Goal: Transaction & Acquisition: Subscribe to service/newsletter

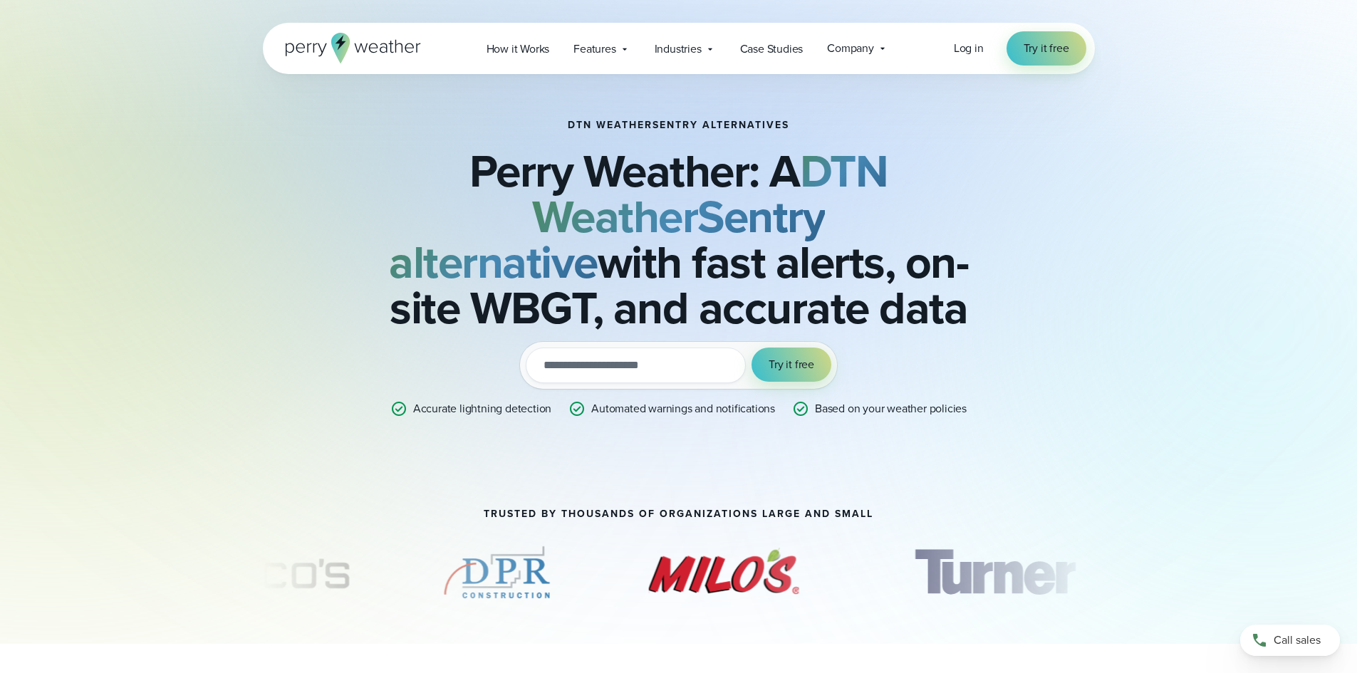
click at [607, 359] on input "email" at bounding box center [636, 366] width 220 height 36
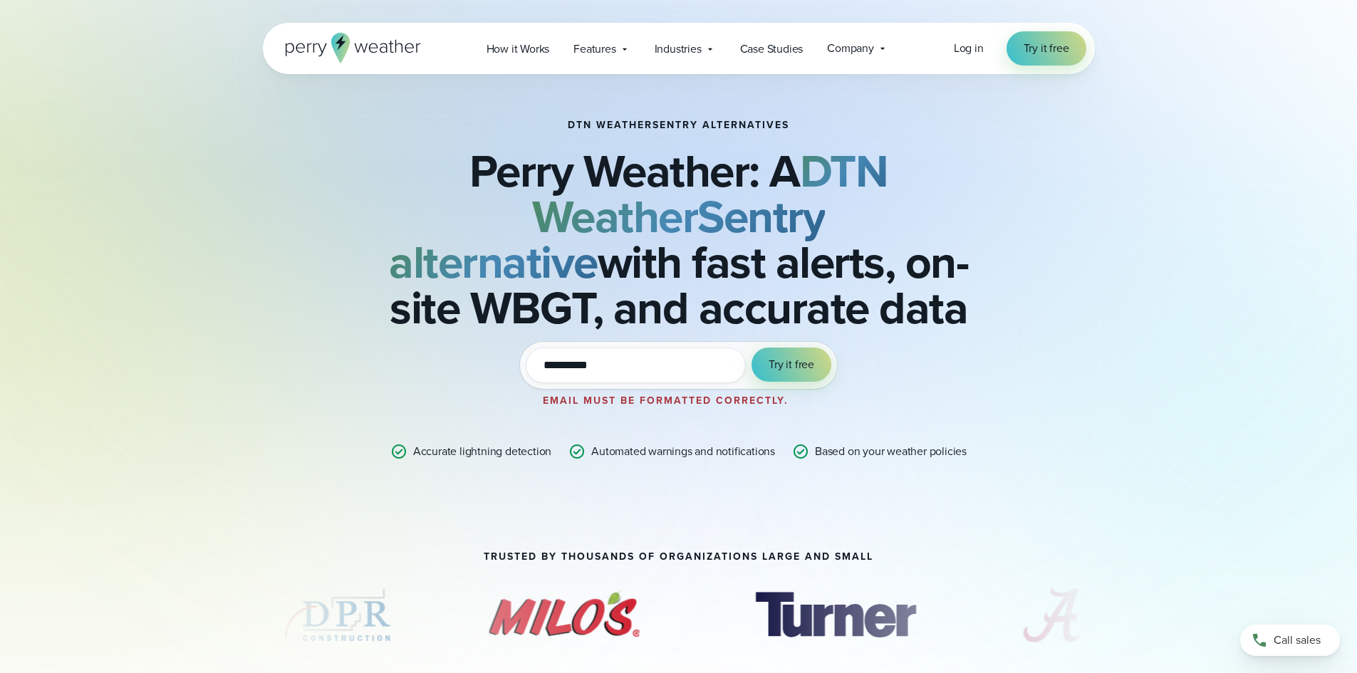
type input "**********"
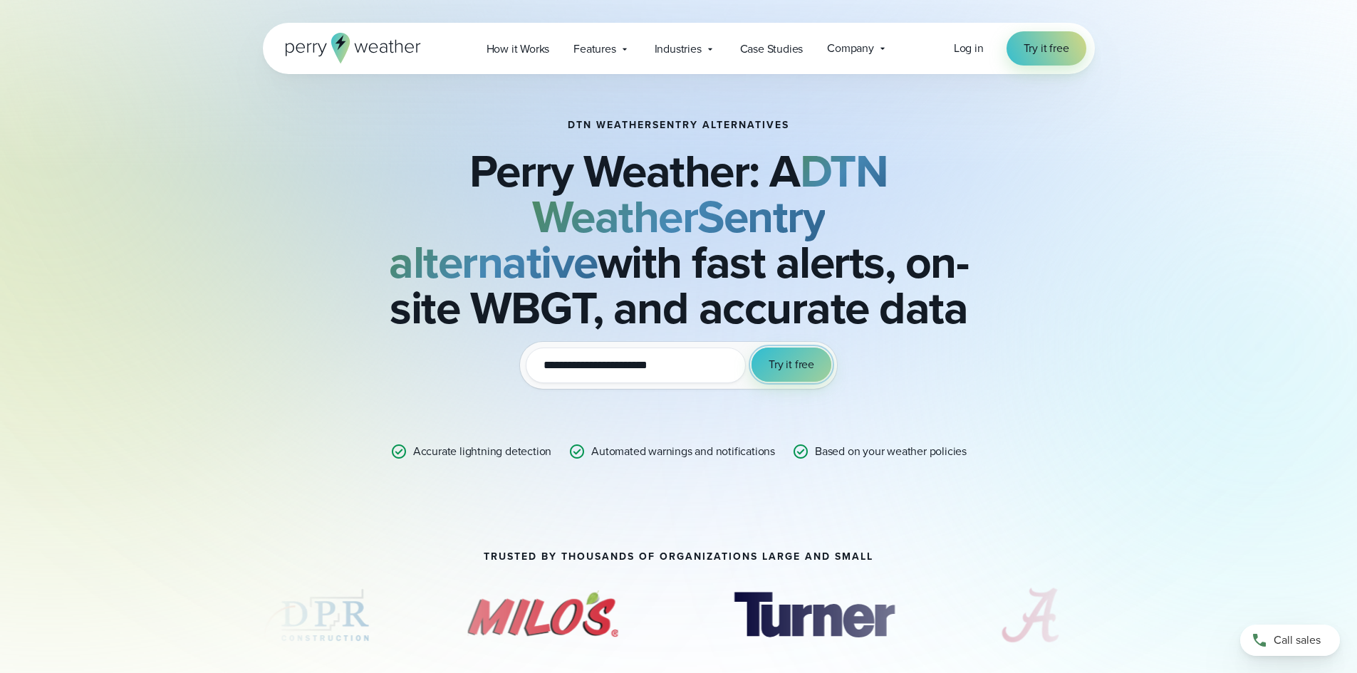
click at [795, 360] on span "Try it free" at bounding box center [792, 364] width 46 height 17
